Goal: Task Accomplishment & Management: Use online tool/utility

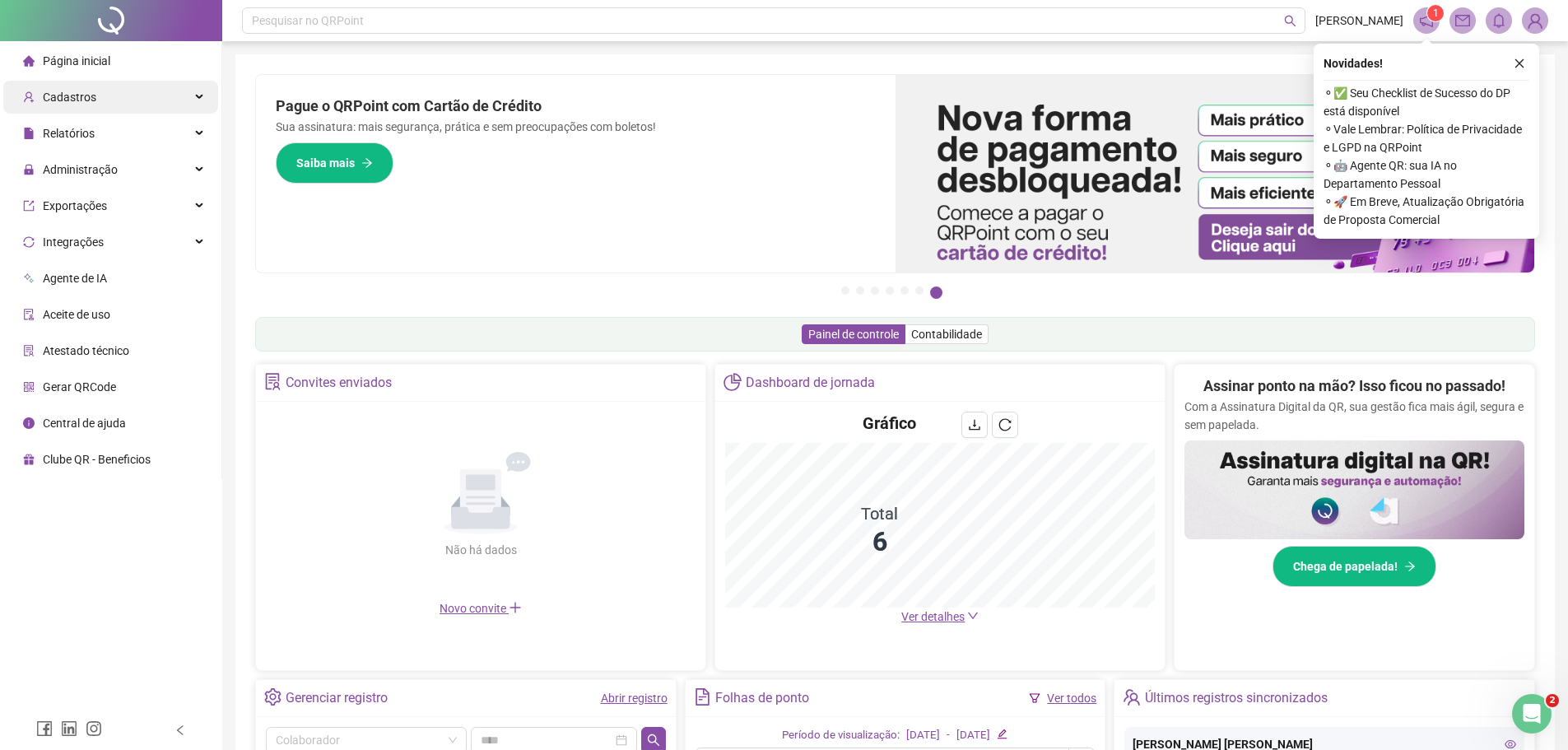
click at [129, 94] on div "Cadastros" at bounding box center [111, 97] width 215 height 33
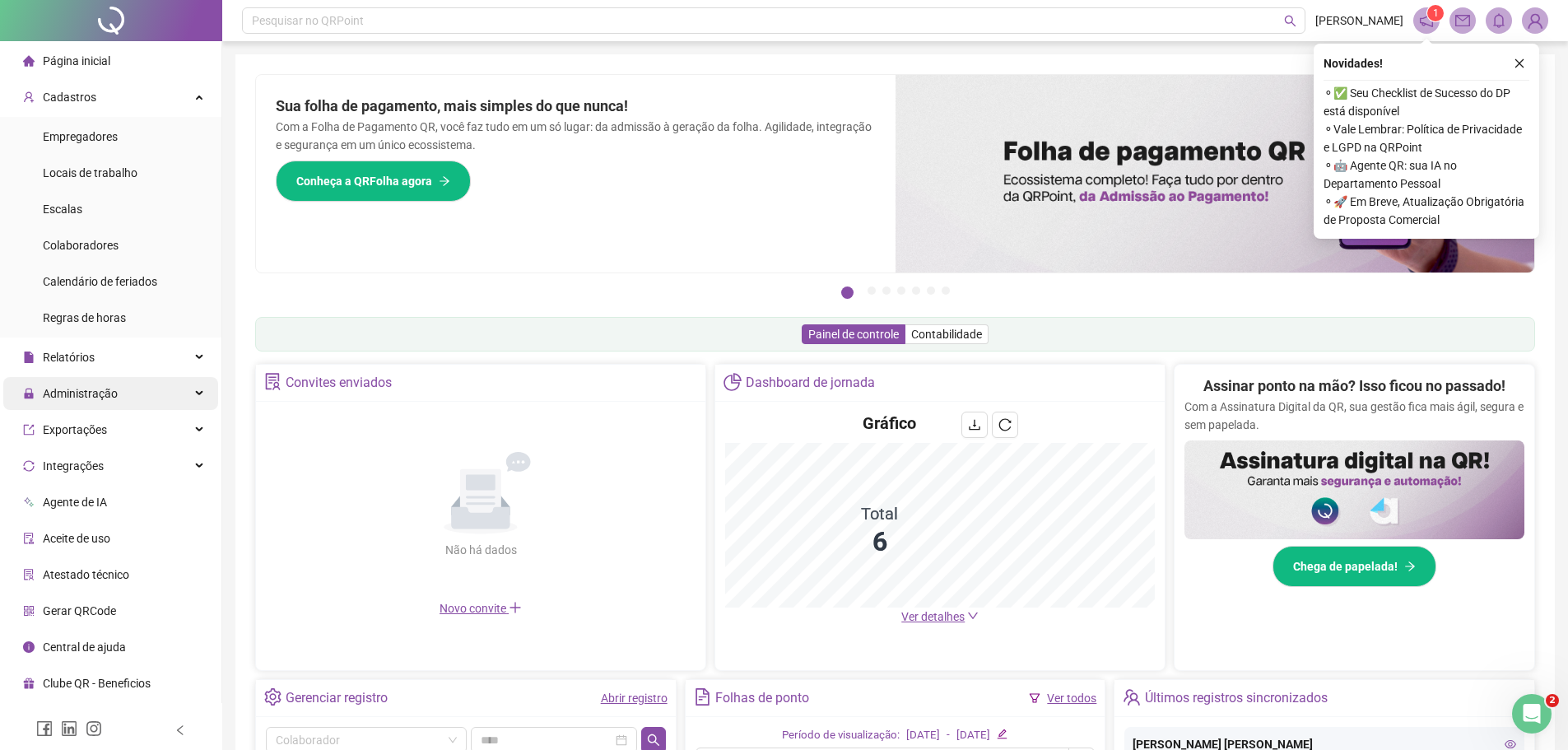
click at [196, 395] on div "Administração" at bounding box center [111, 394] width 215 height 33
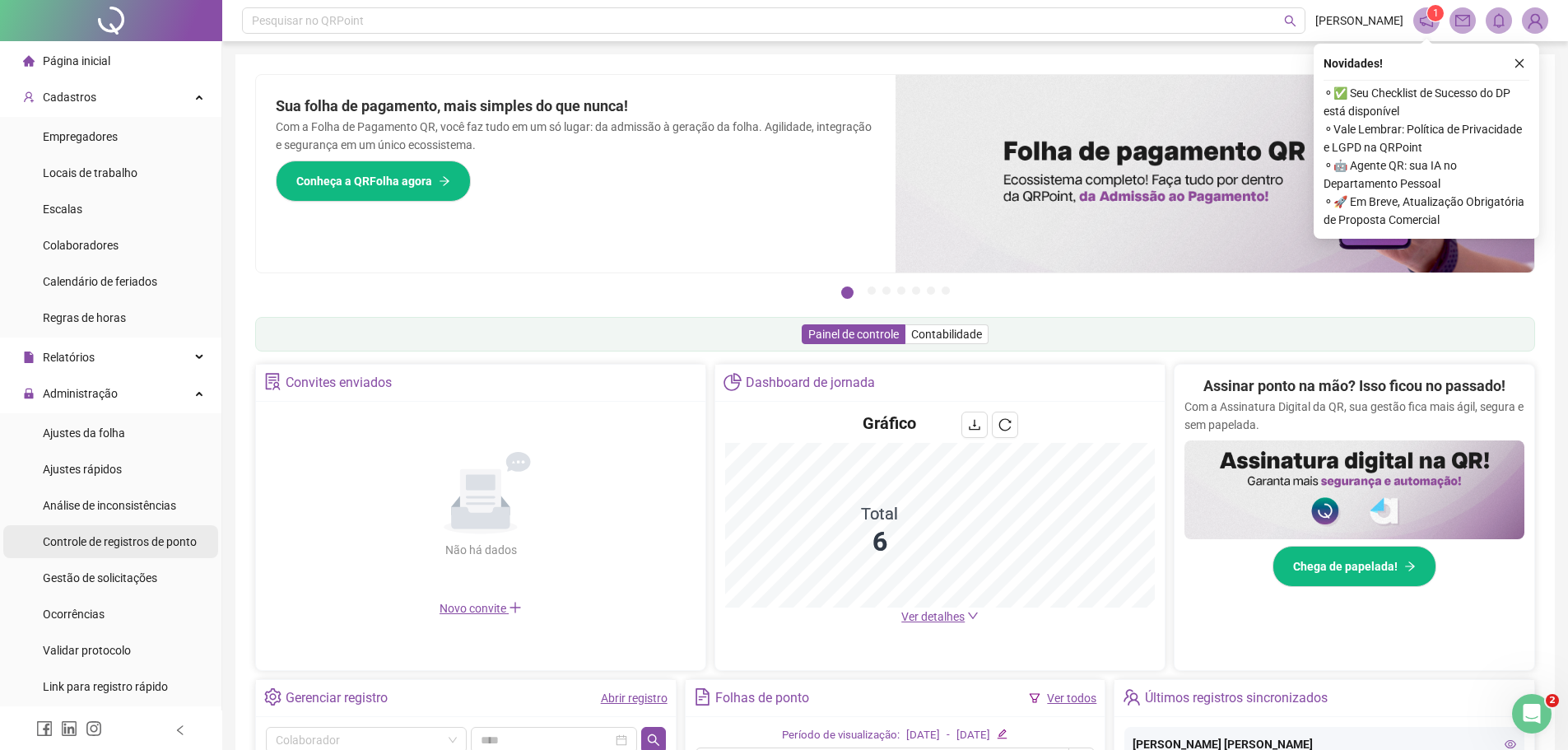
click at [181, 543] on span "Controle de registros de ponto" at bounding box center [119, 541] width 154 height 13
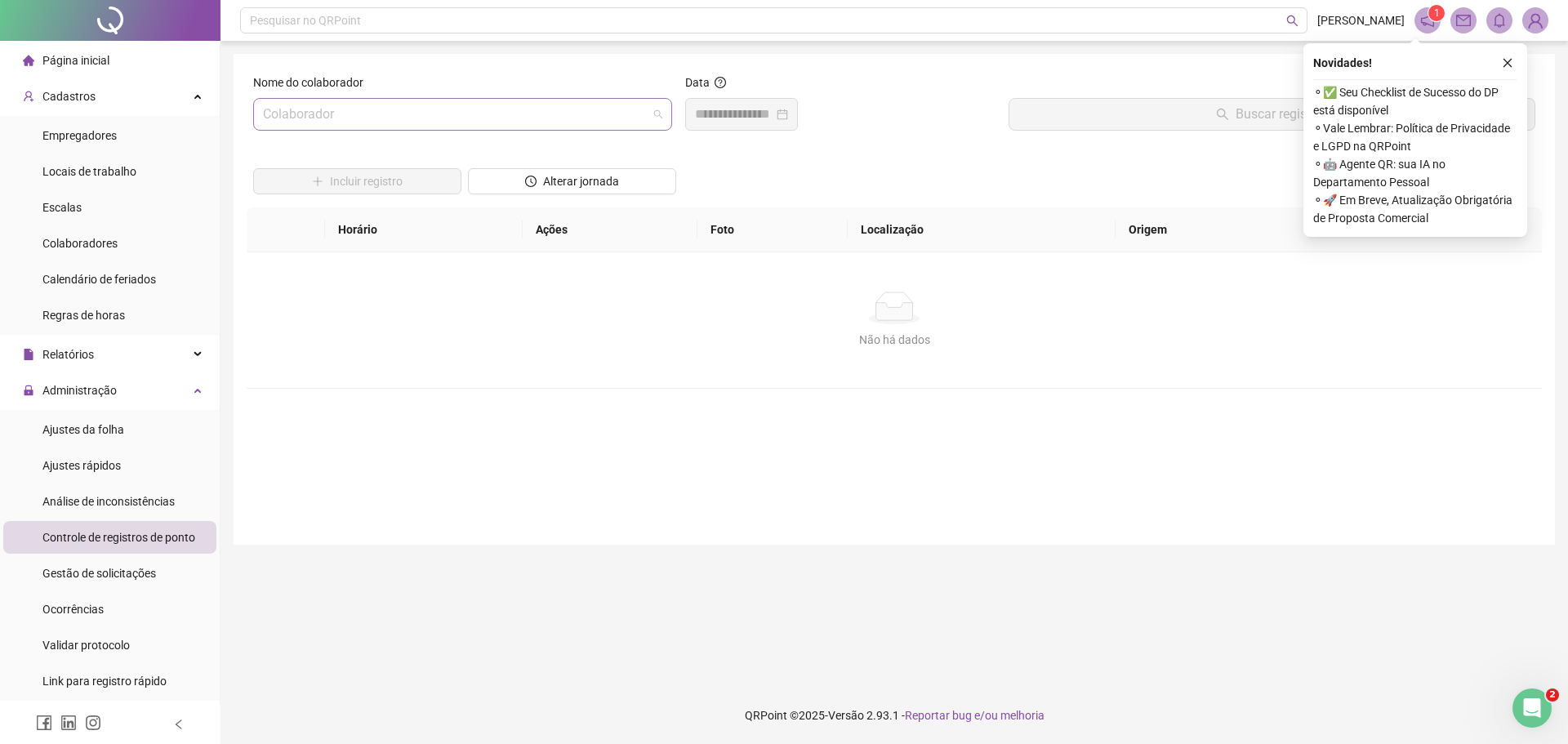
click at [280, 109] on input "search" at bounding box center [455, 114] width 385 height 31
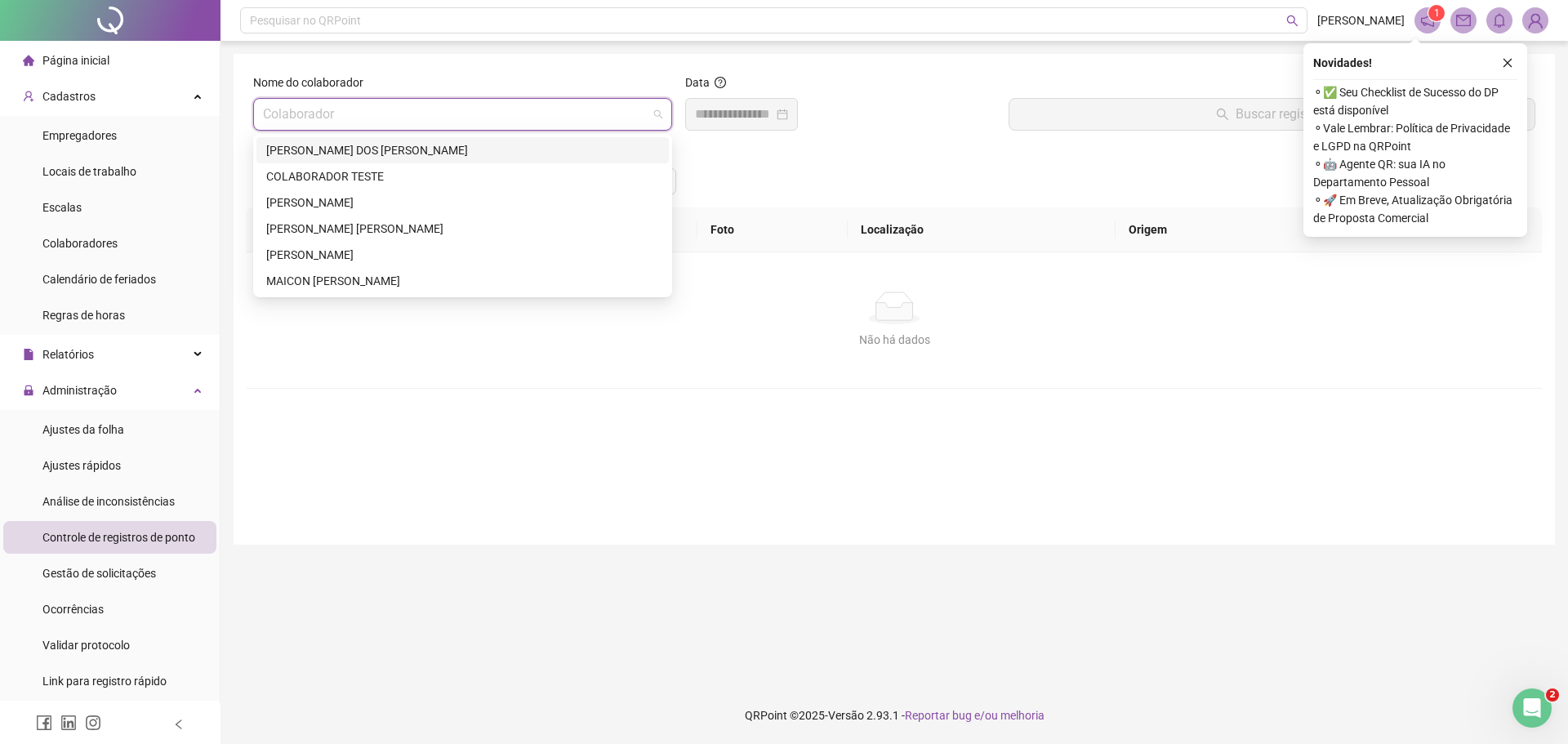
click at [312, 150] on div "[PERSON_NAME] DOS [PERSON_NAME]" at bounding box center [462, 150] width 393 height 18
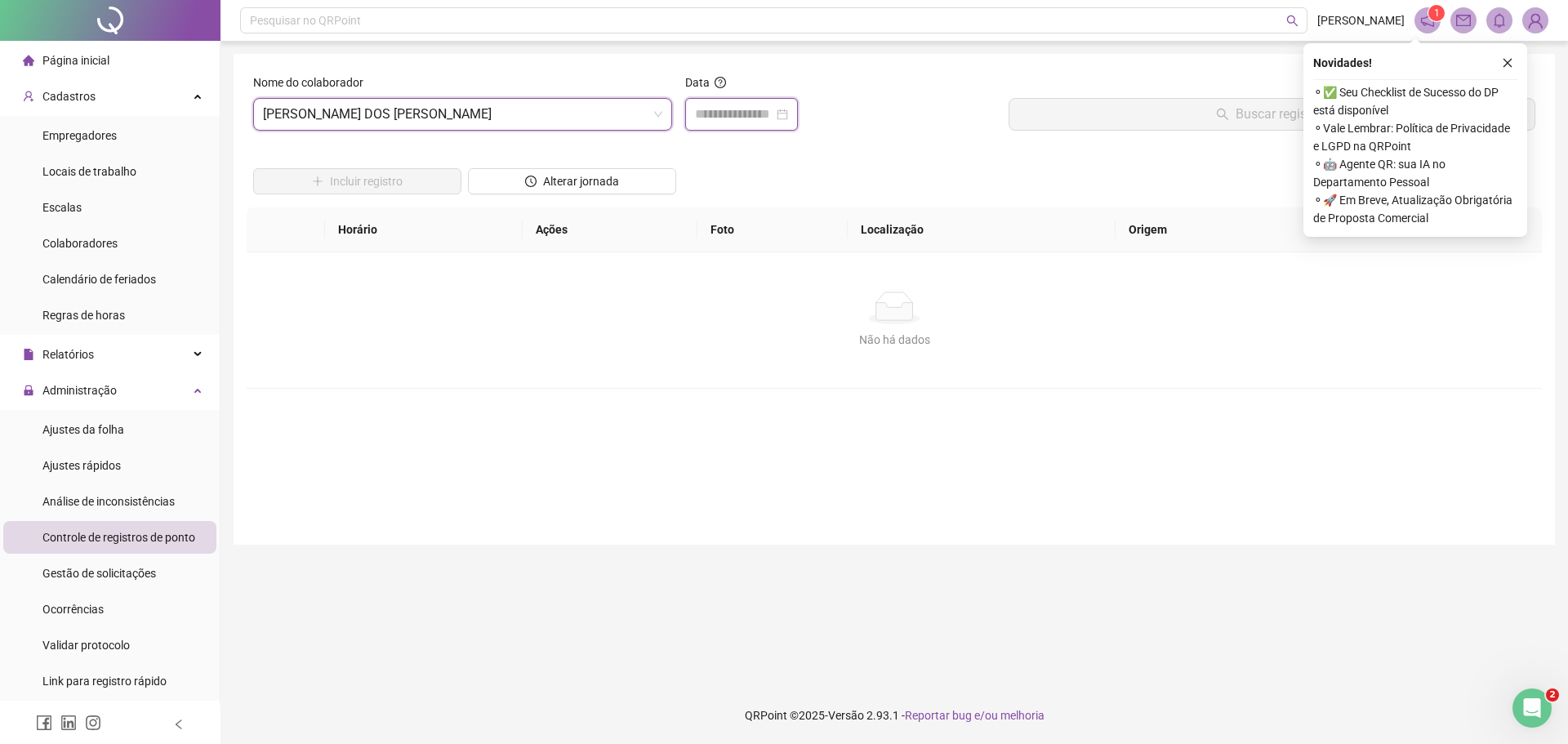
click at [721, 114] on input at bounding box center [734, 114] width 79 height 19
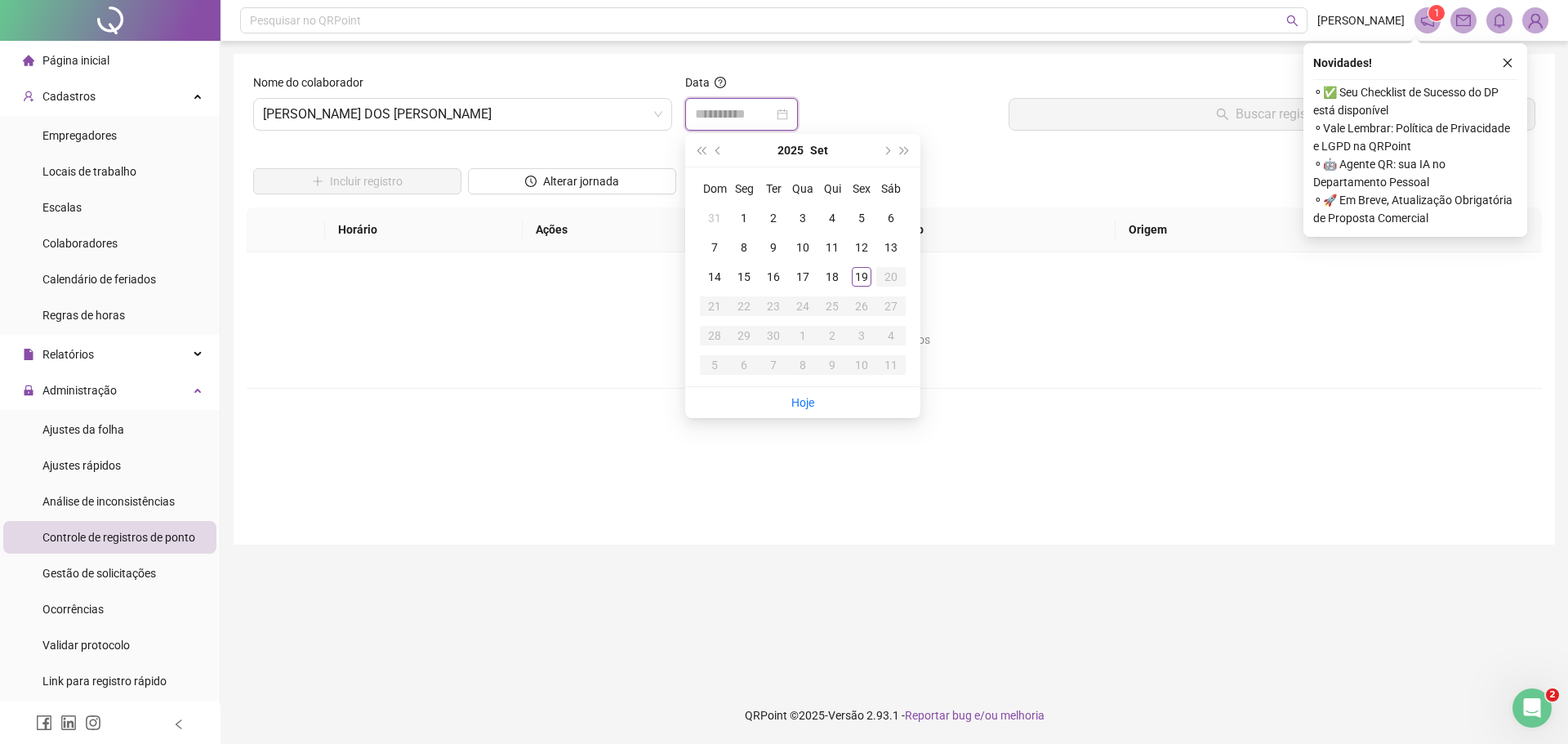
type input "**********"
click at [860, 280] on div "19" at bounding box center [861, 276] width 19 height 19
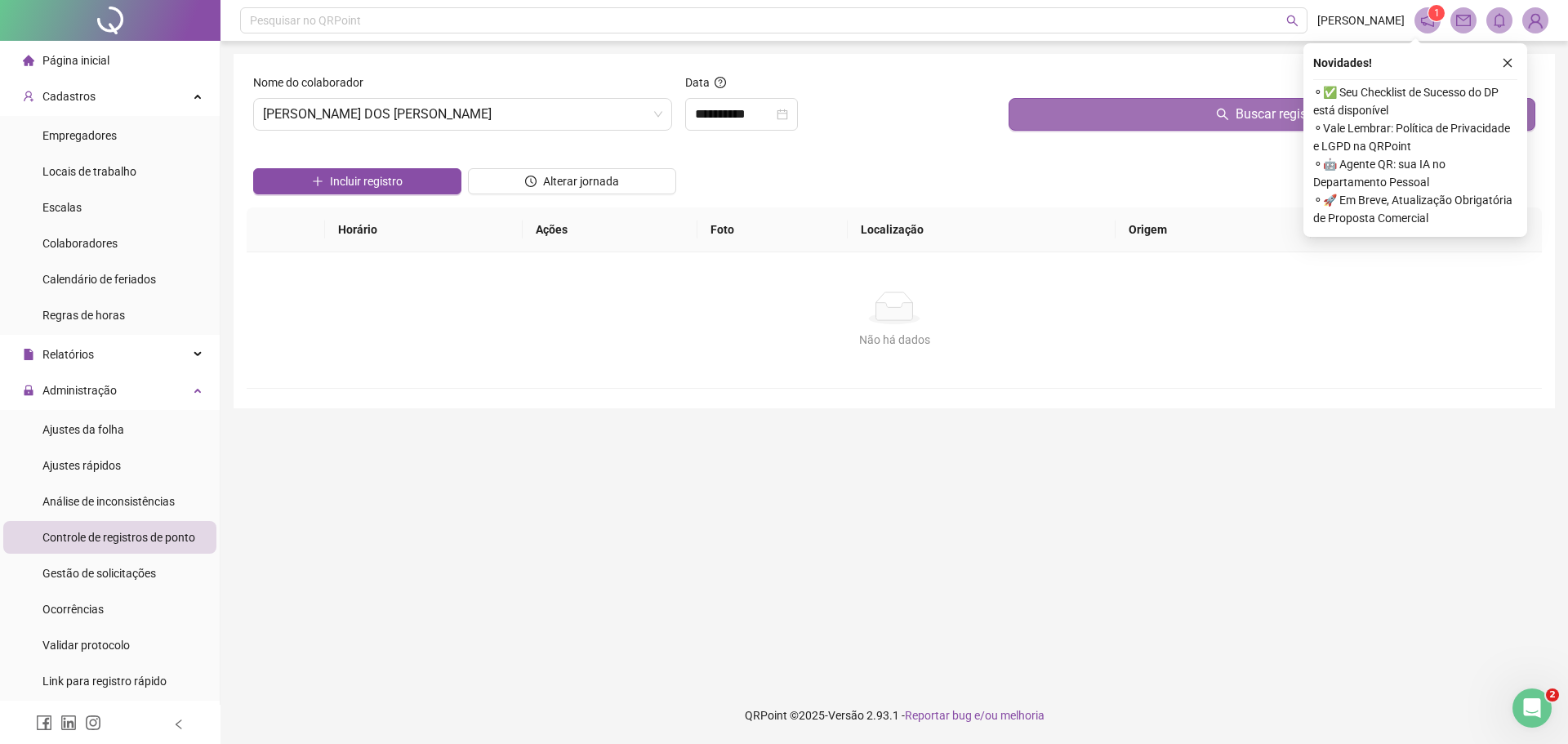
click at [1109, 113] on button "Buscar registros" at bounding box center [1271, 114] width 527 height 33
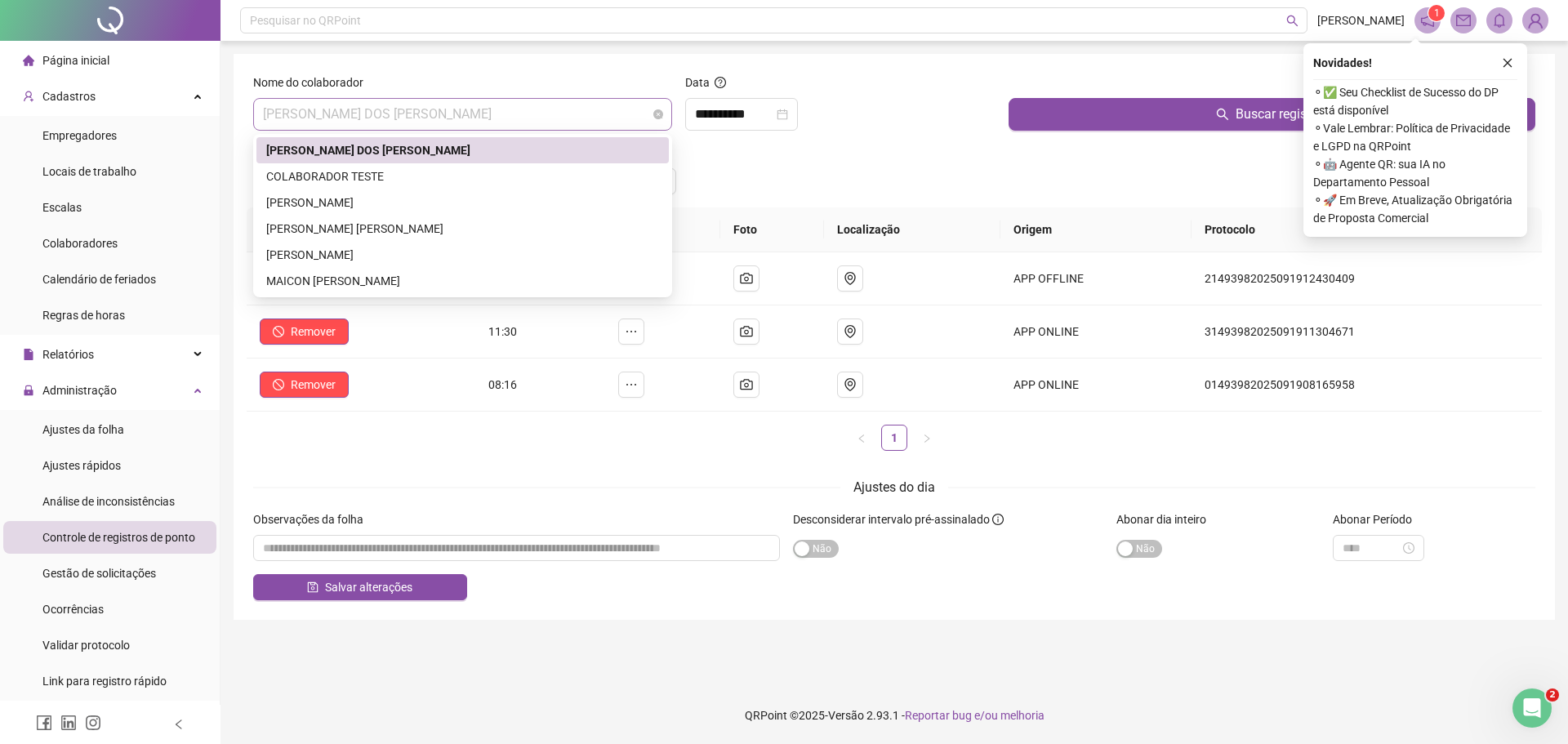
click at [265, 121] on span "[PERSON_NAME] DOS [PERSON_NAME]" at bounding box center [462, 114] width 400 height 31
drag, startPoint x: 336, startPoint y: 205, endPoint x: 486, endPoint y: 201, distance: 150.1
click at [339, 204] on div "[PERSON_NAME]" at bounding box center [462, 202] width 393 height 18
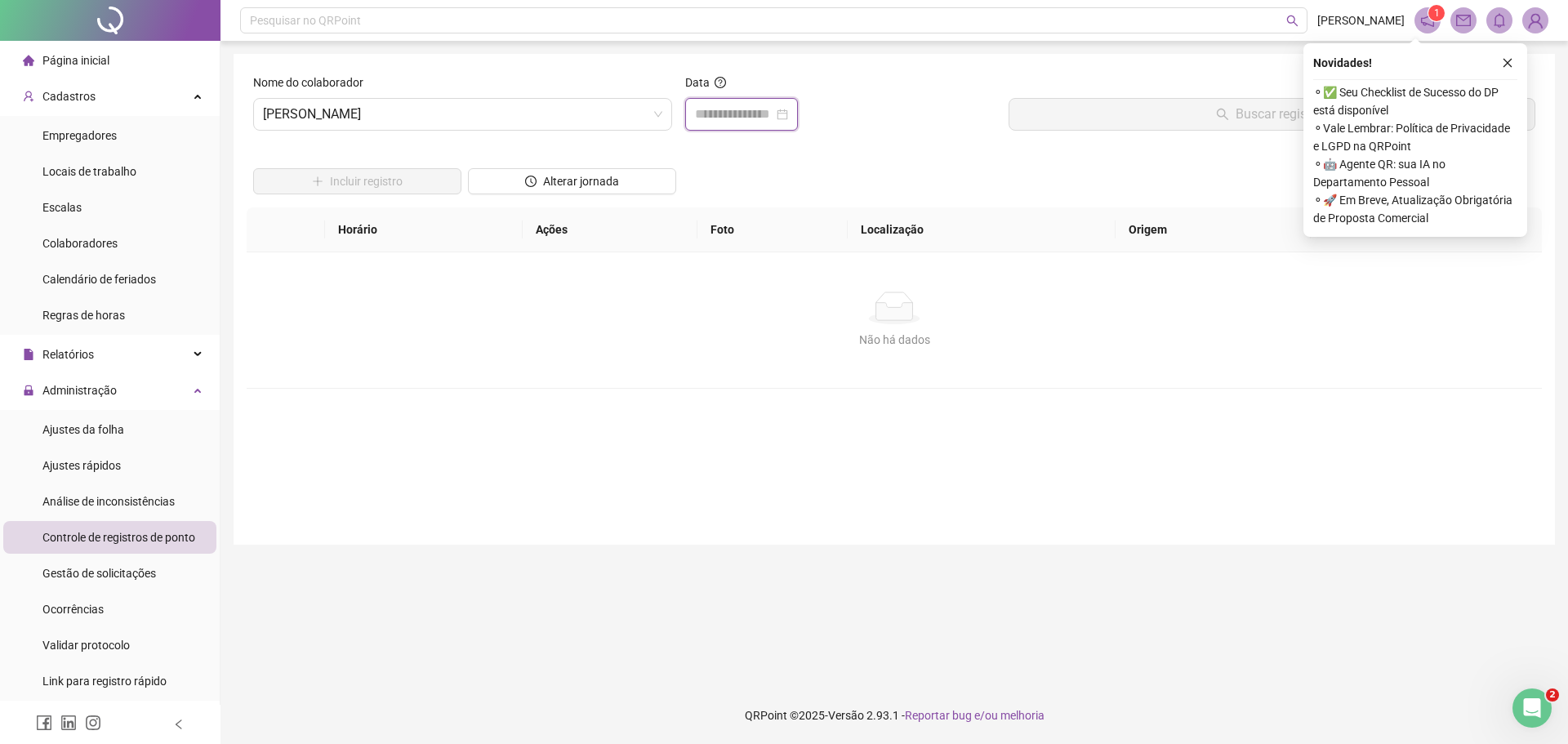
click at [713, 116] on input at bounding box center [734, 114] width 79 height 19
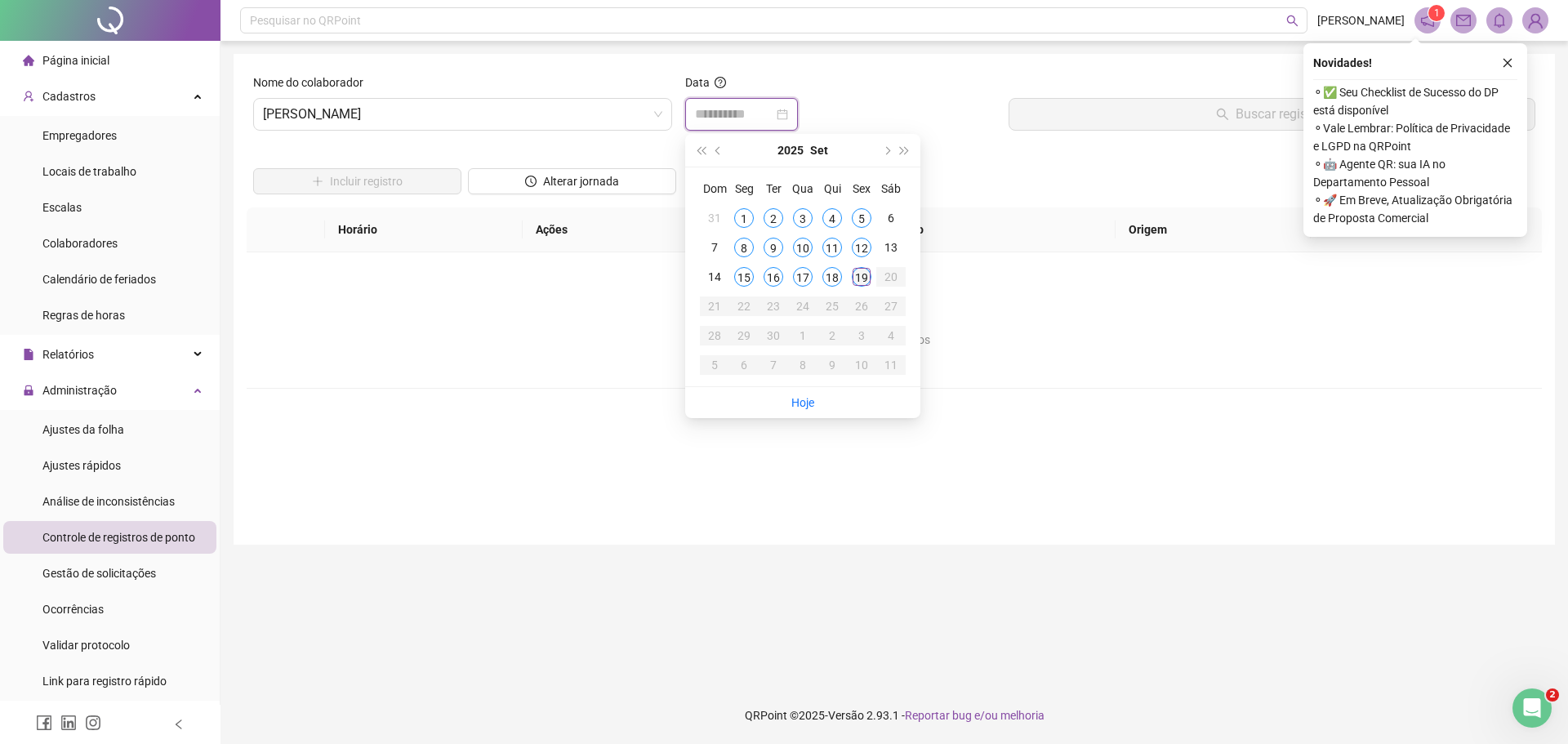
type input "**********"
drag, startPoint x: 863, startPoint y: 279, endPoint x: 954, endPoint y: 223, distance: 106.9
click at [867, 278] on div "19" at bounding box center [861, 276] width 19 height 19
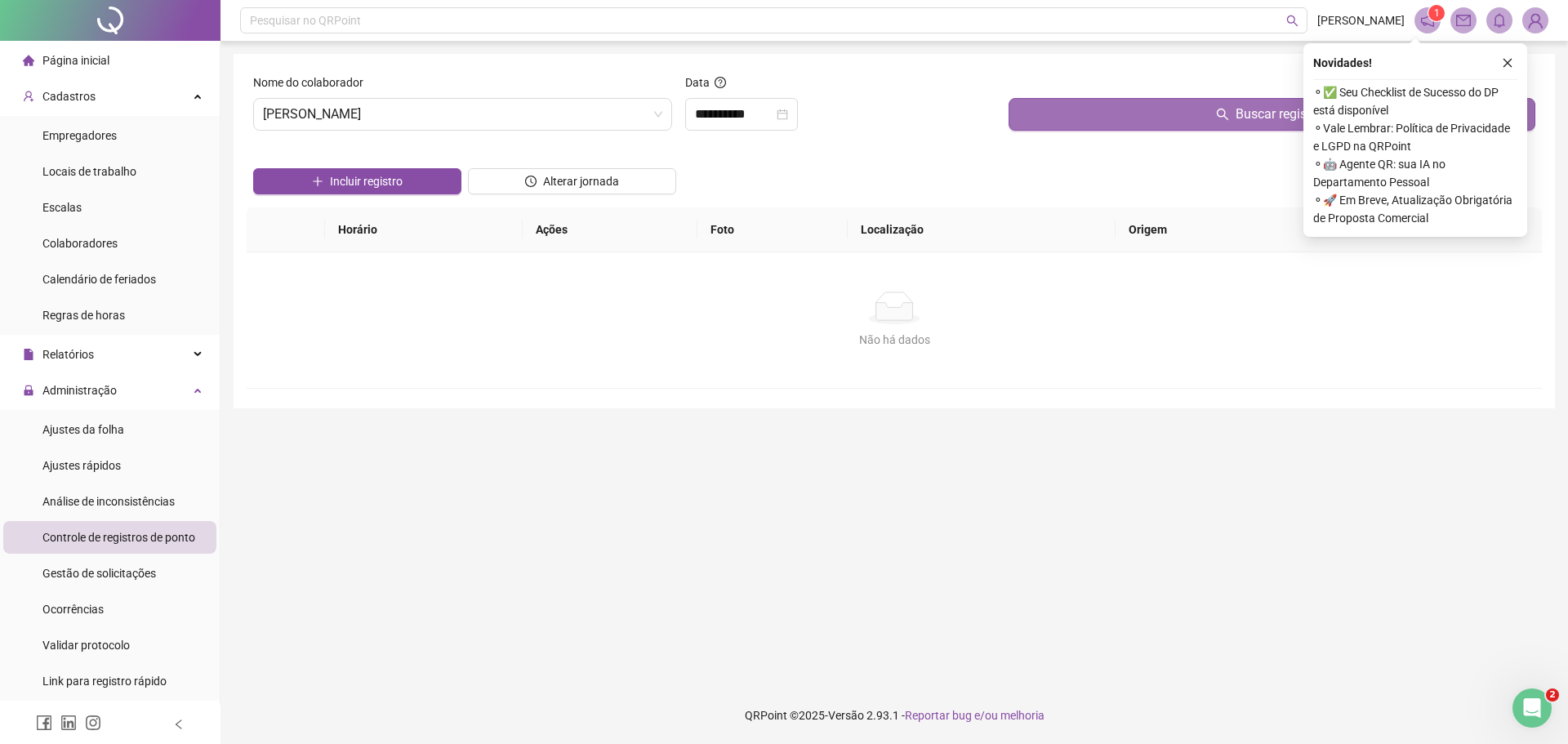
click at [1074, 117] on button "Buscar registros" at bounding box center [1271, 114] width 527 height 33
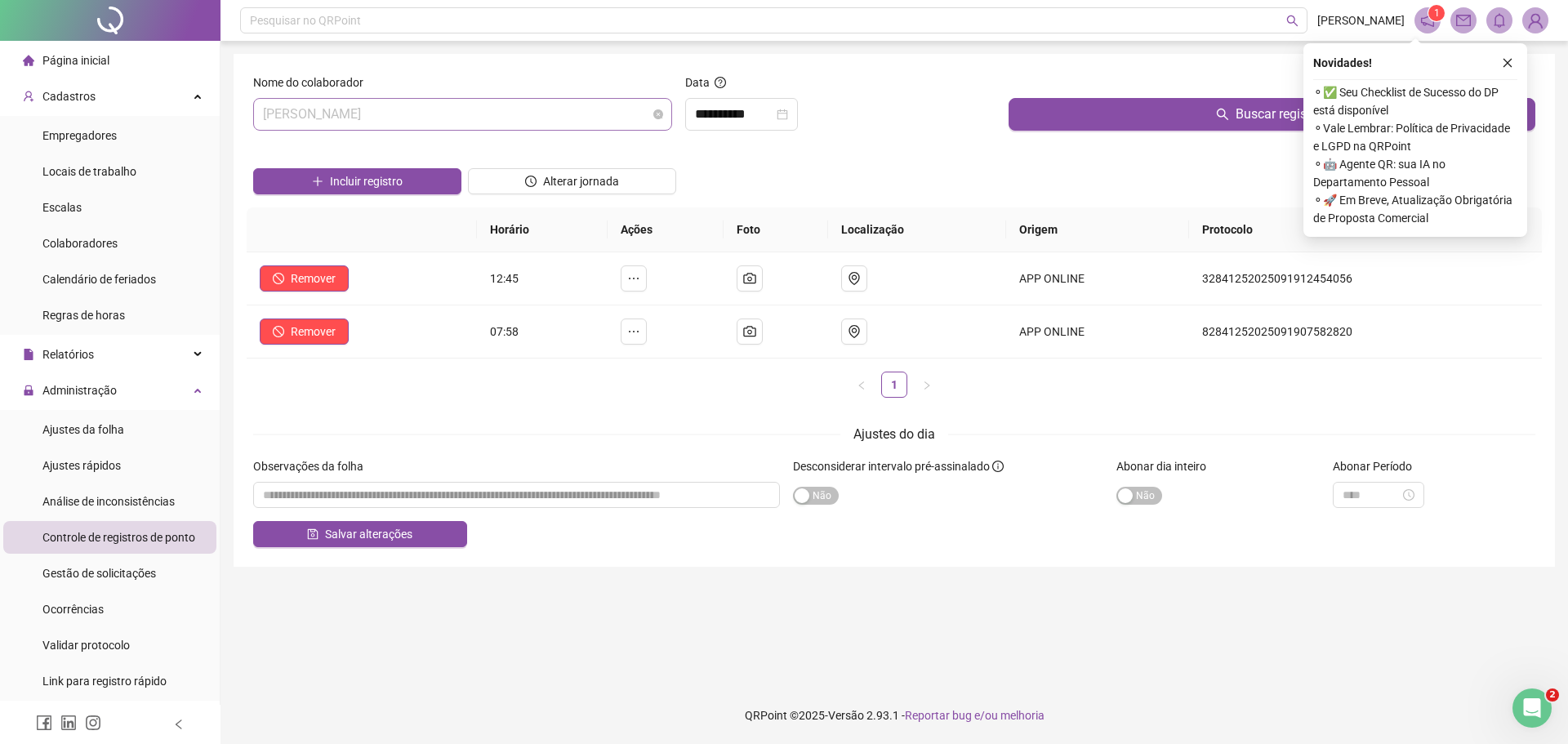
click at [263, 119] on span "[PERSON_NAME]" at bounding box center [462, 114] width 400 height 31
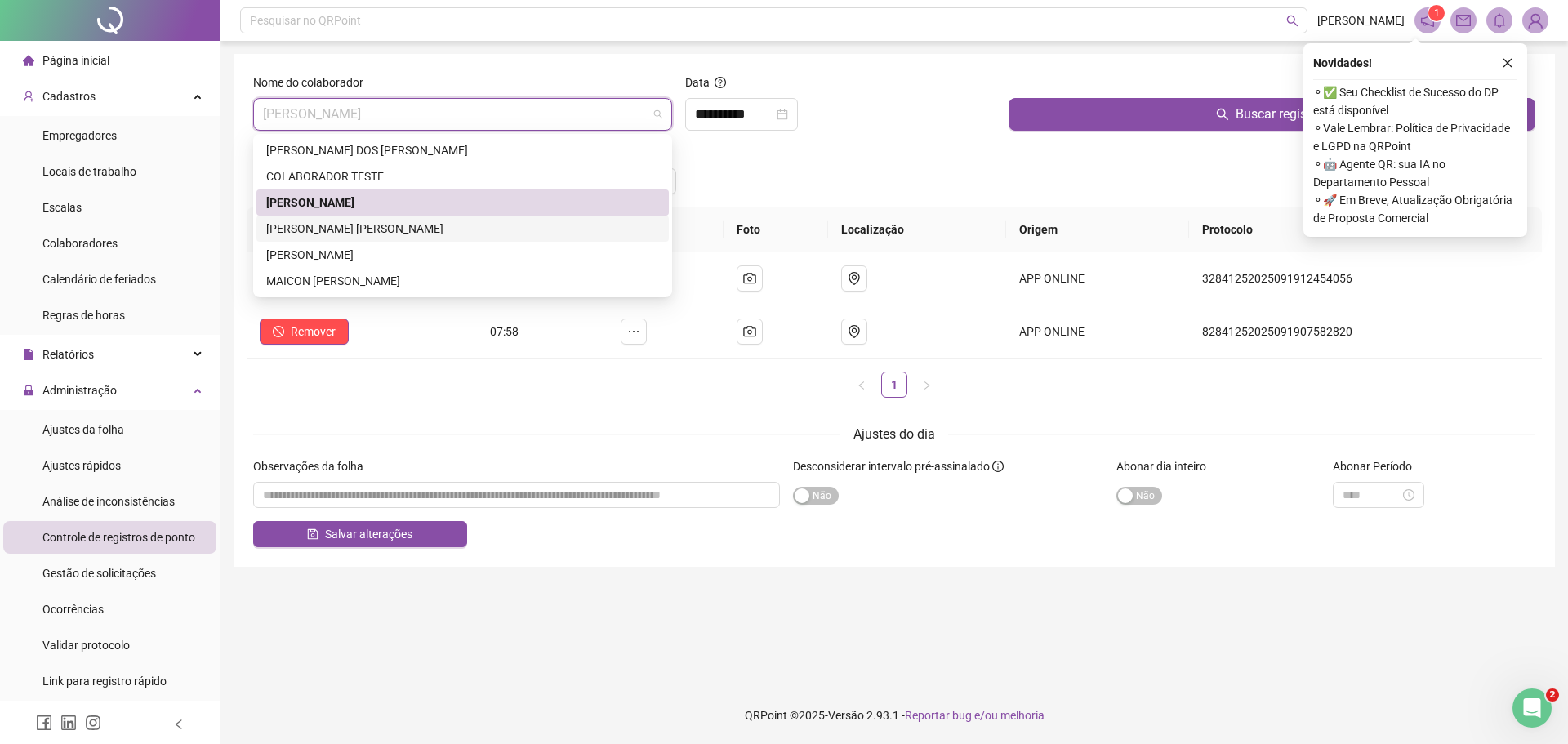
drag, startPoint x: 376, startPoint y: 228, endPoint x: 471, endPoint y: 210, distance: 96.7
click at [380, 227] on div "[PERSON_NAME] [PERSON_NAME]" at bounding box center [462, 228] width 393 height 18
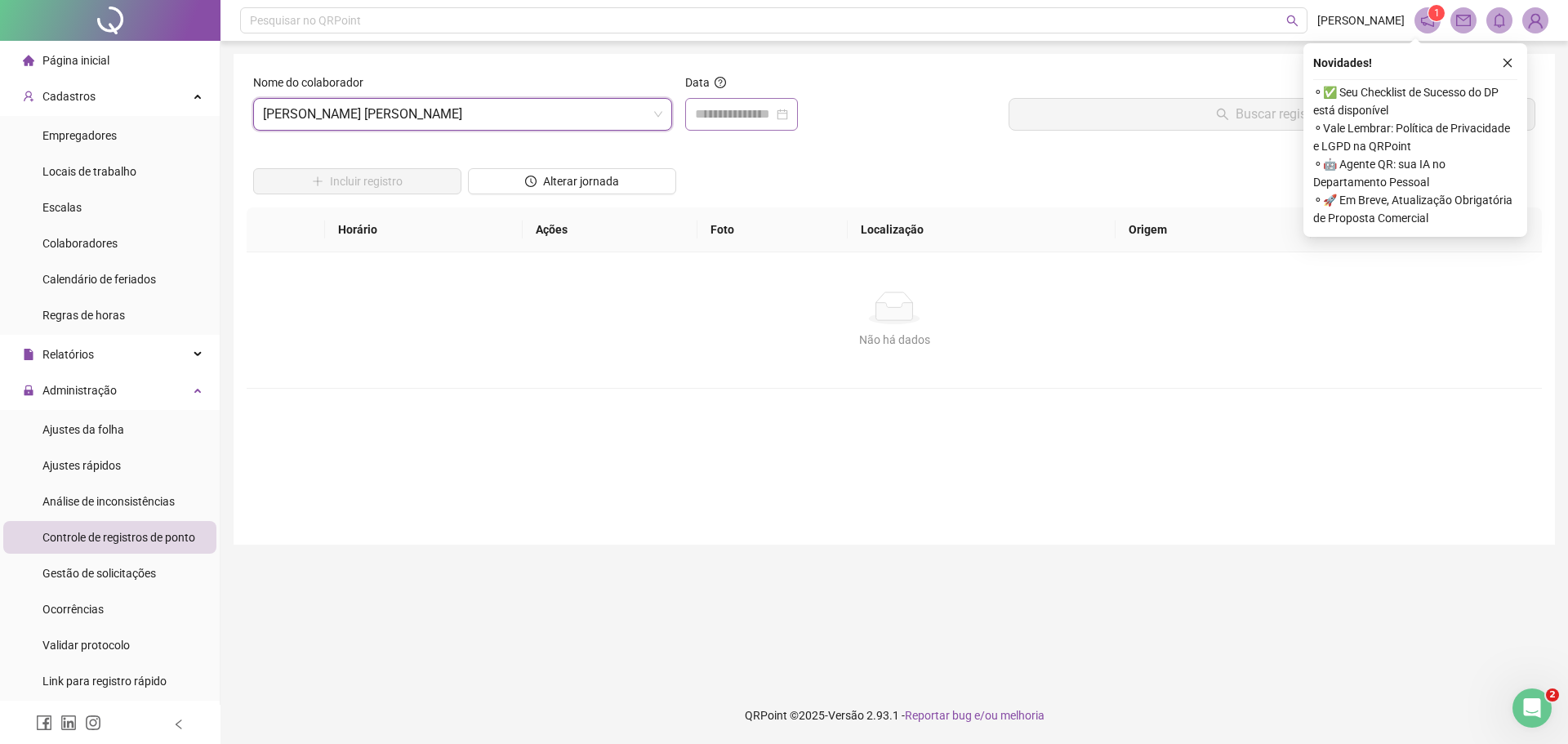
click at [692, 113] on div at bounding box center [741, 114] width 112 height 33
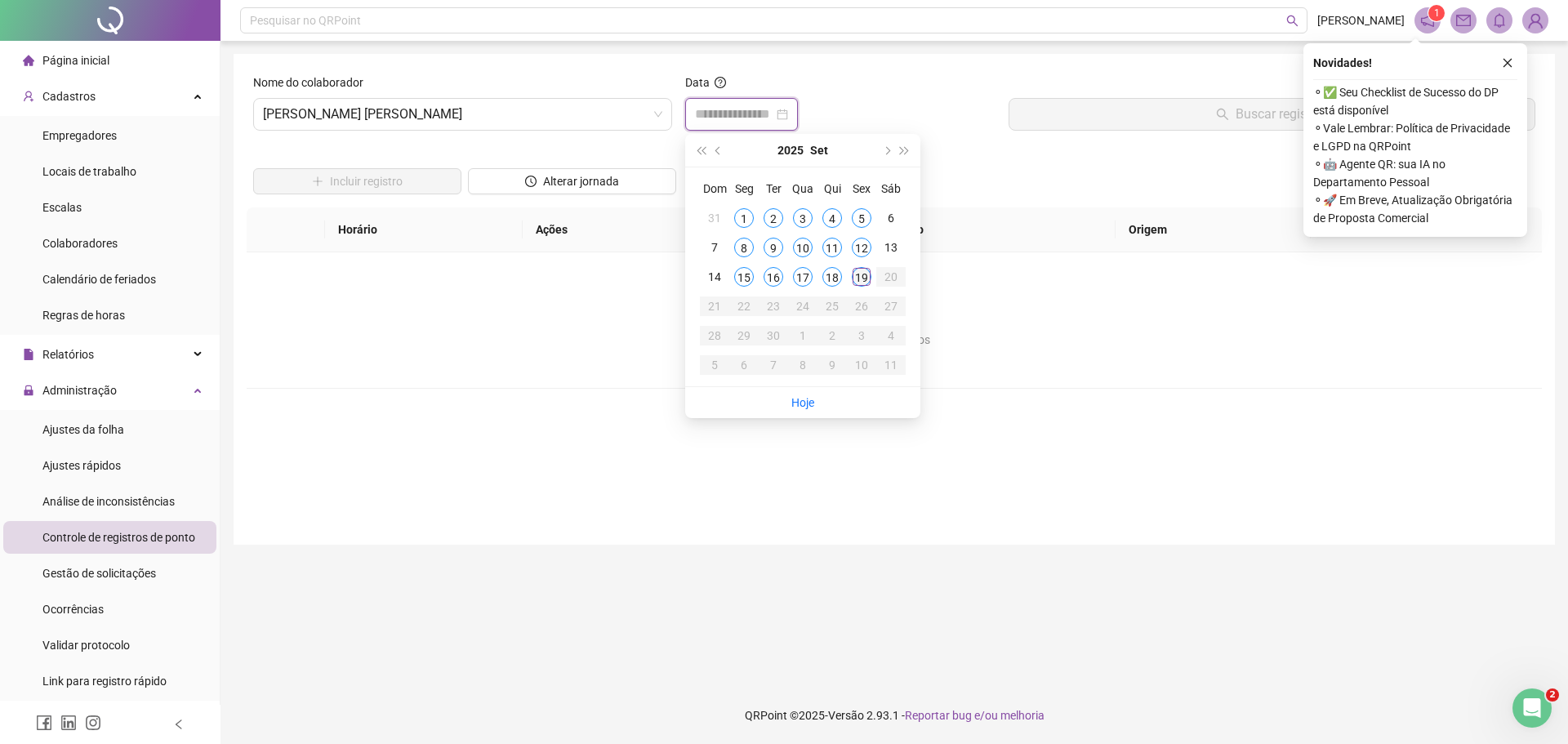
type input "**********"
click at [862, 277] on div "19" at bounding box center [861, 276] width 19 height 19
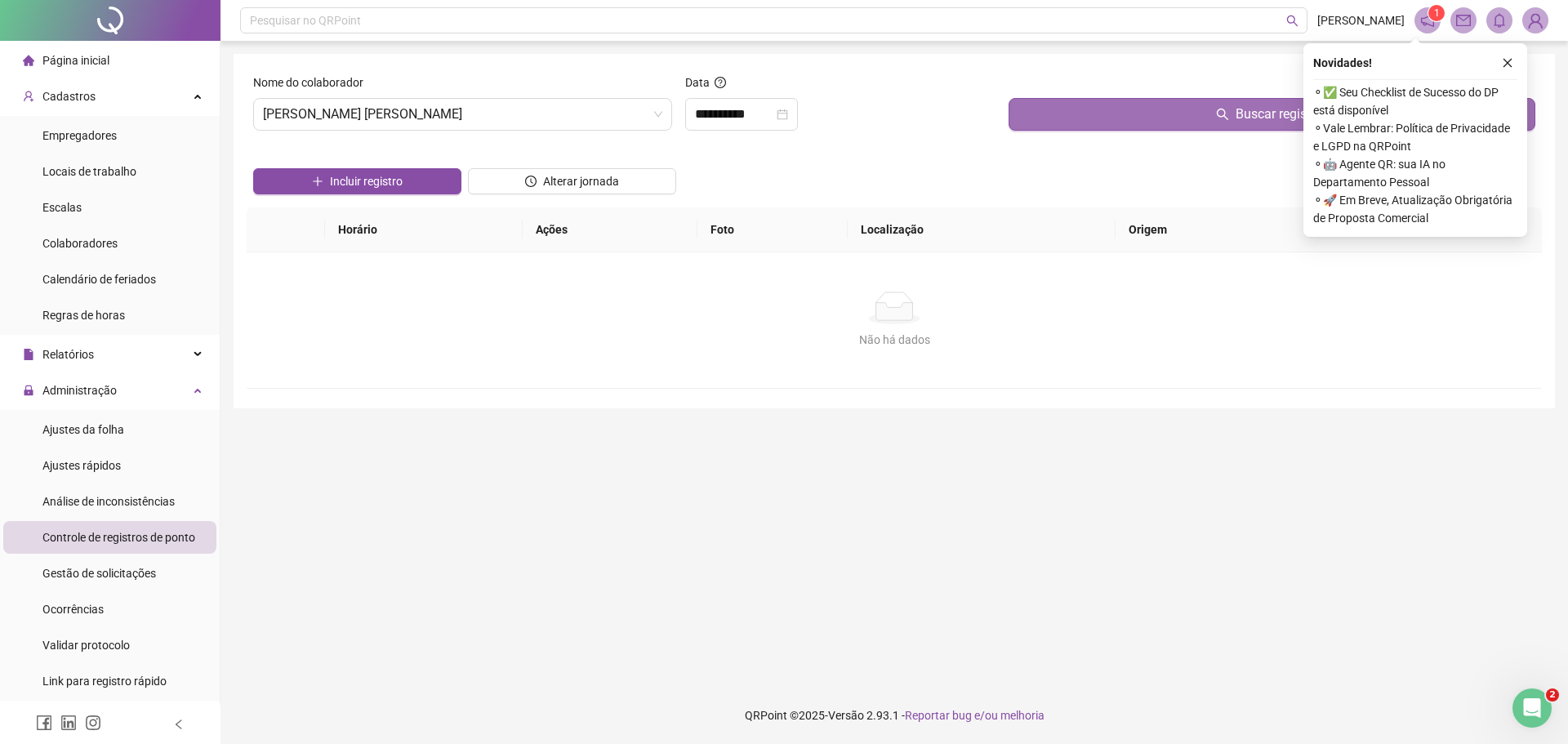
click at [1114, 115] on button "Buscar registros" at bounding box center [1271, 114] width 527 height 33
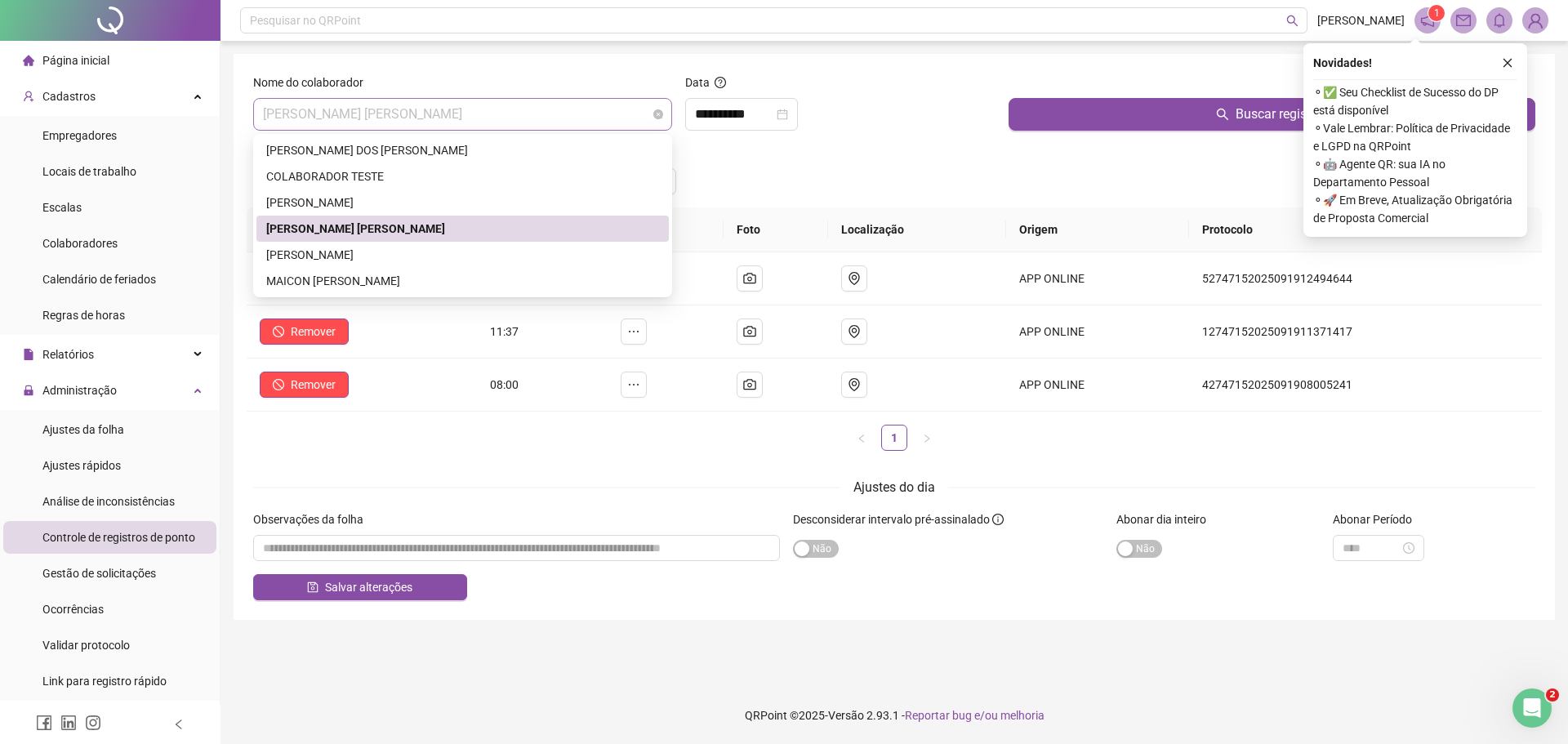
click at [265, 114] on span "[PERSON_NAME] [PERSON_NAME]" at bounding box center [462, 114] width 400 height 31
click at [369, 286] on div "MAICON [PERSON_NAME]" at bounding box center [462, 281] width 393 height 18
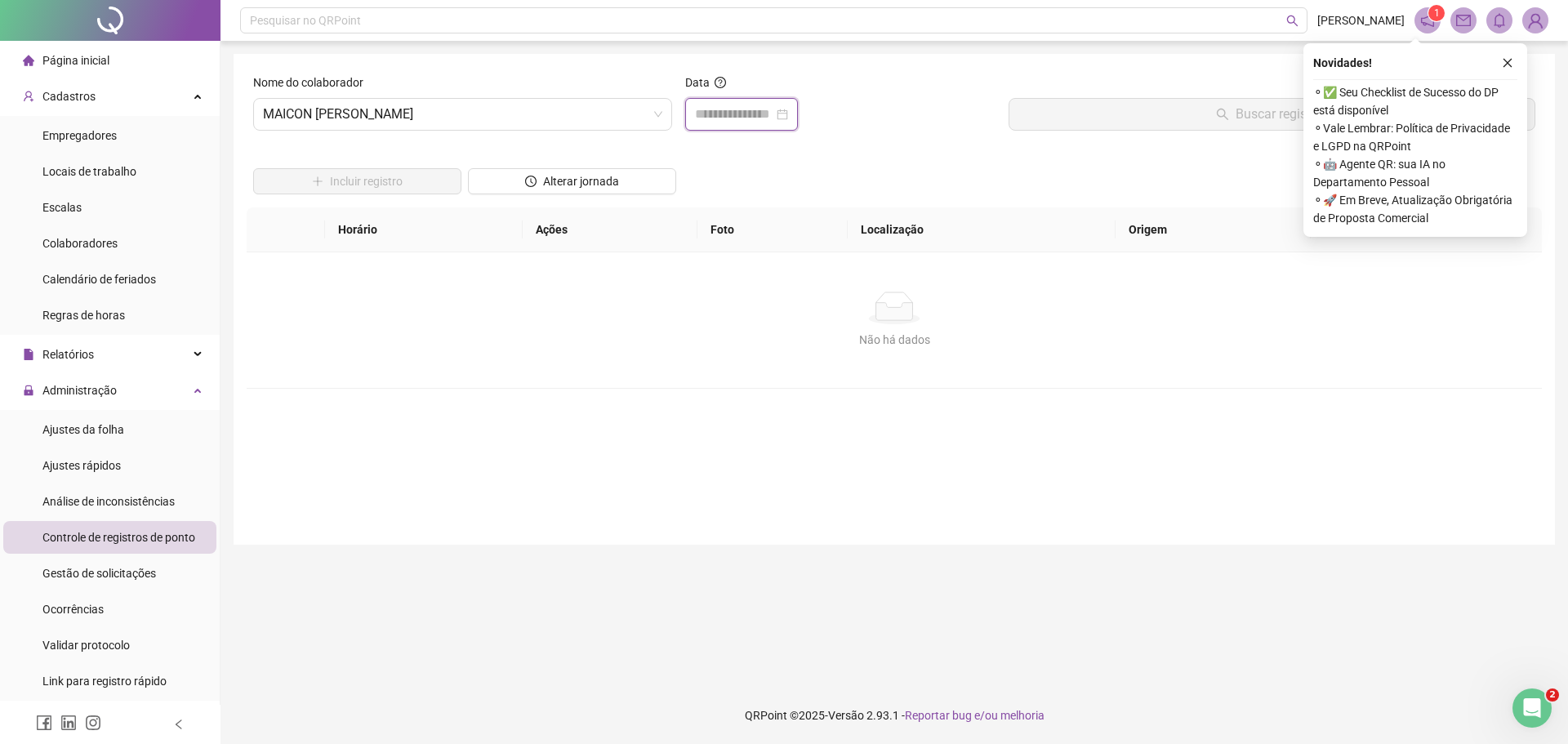
click at [700, 116] on input at bounding box center [734, 114] width 79 height 19
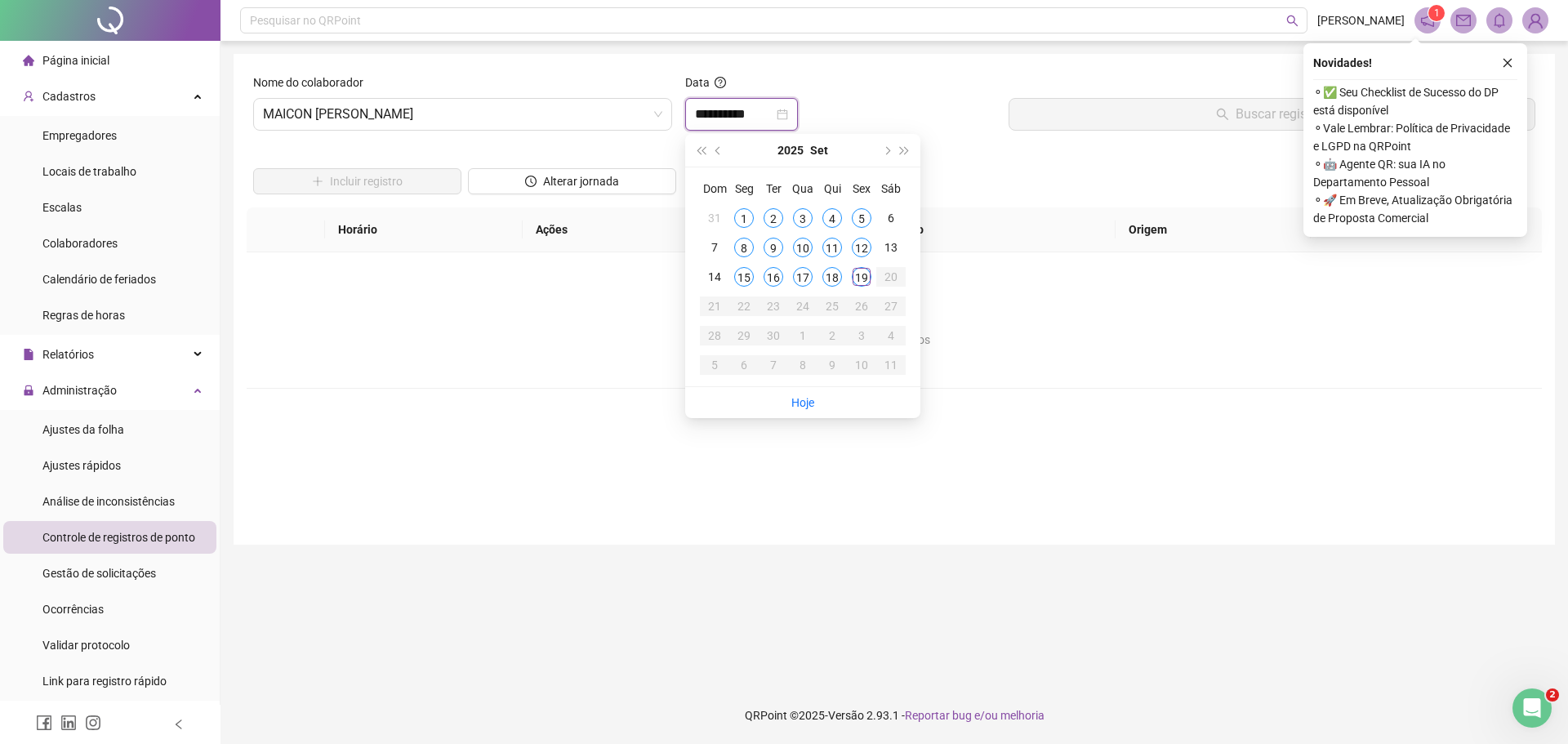
type input "**********"
click at [857, 276] on div "19" at bounding box center [861, 276] width 19 height 19
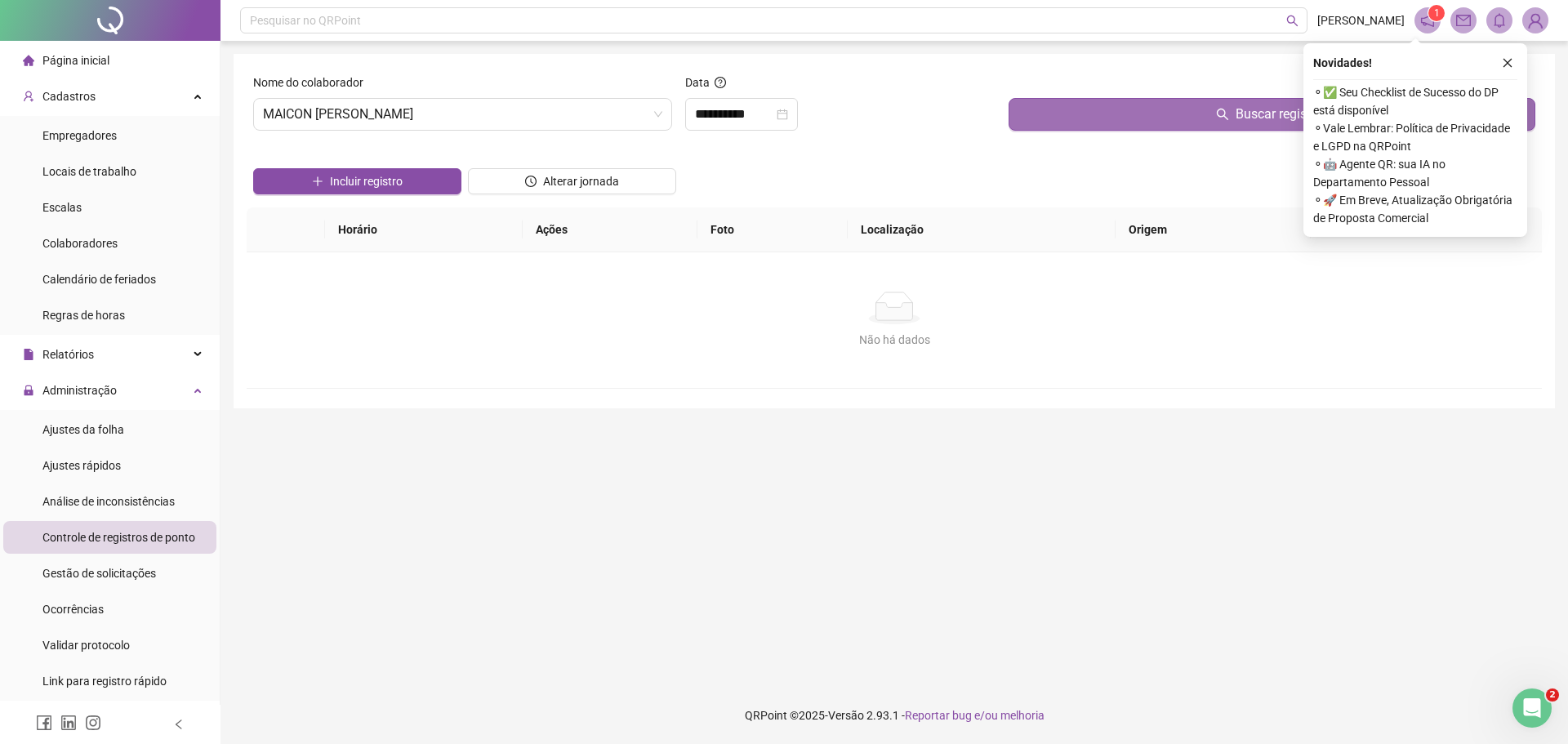
click at [1066, 111] on button "Buscar registros" at bounding box center [1271, 114] width 527 height 33
